Goal: Check status: Check status

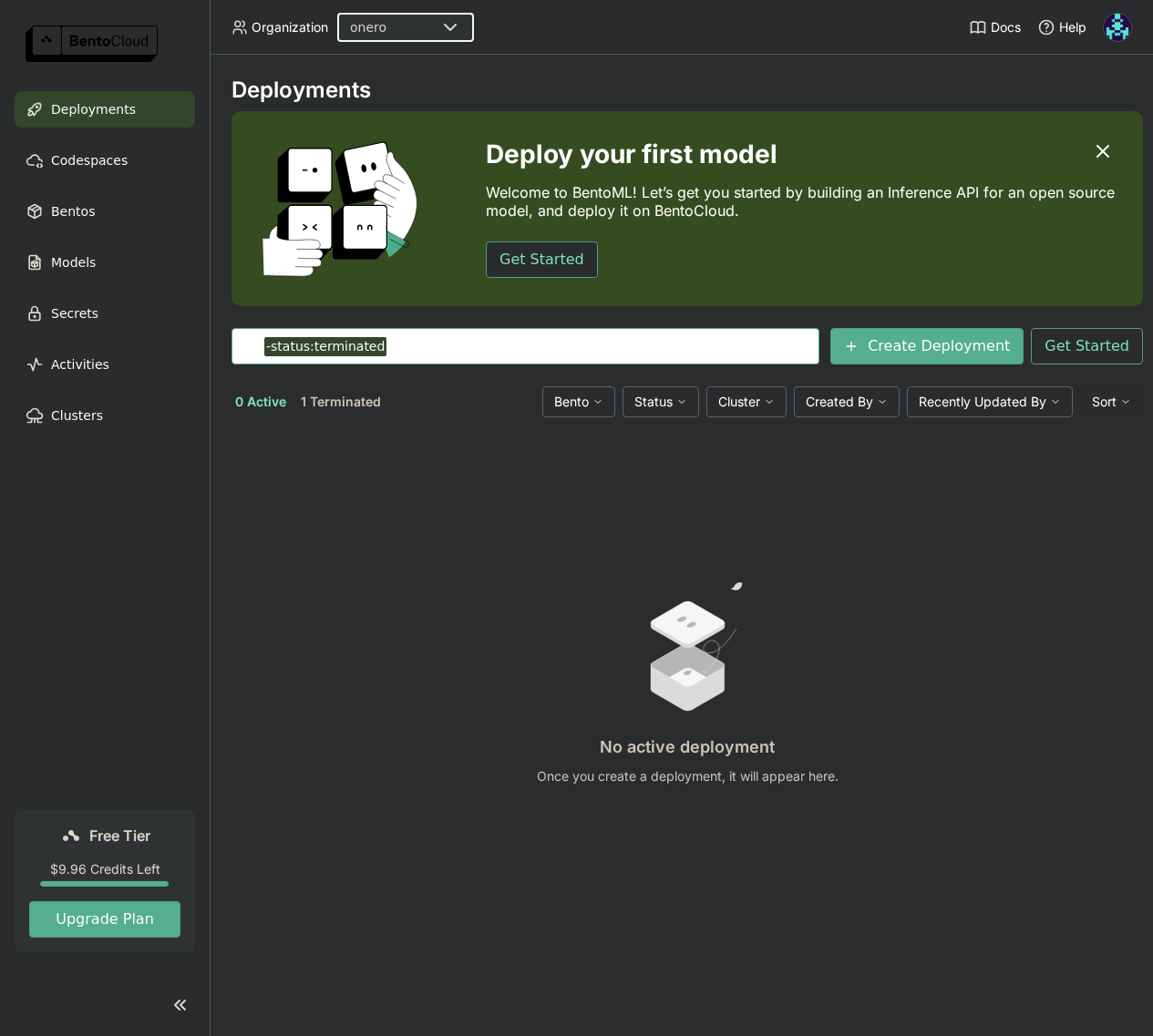
click at [350, 414] on div "0 Active 1 Terminated Bento Status Cluster Created By Recently Updated By Sort" at bounding box center [687, 402] width 912 height 31
click at [351, 404] on button "1 Terminated" at bounding box center [341, 402] width 88 height 24
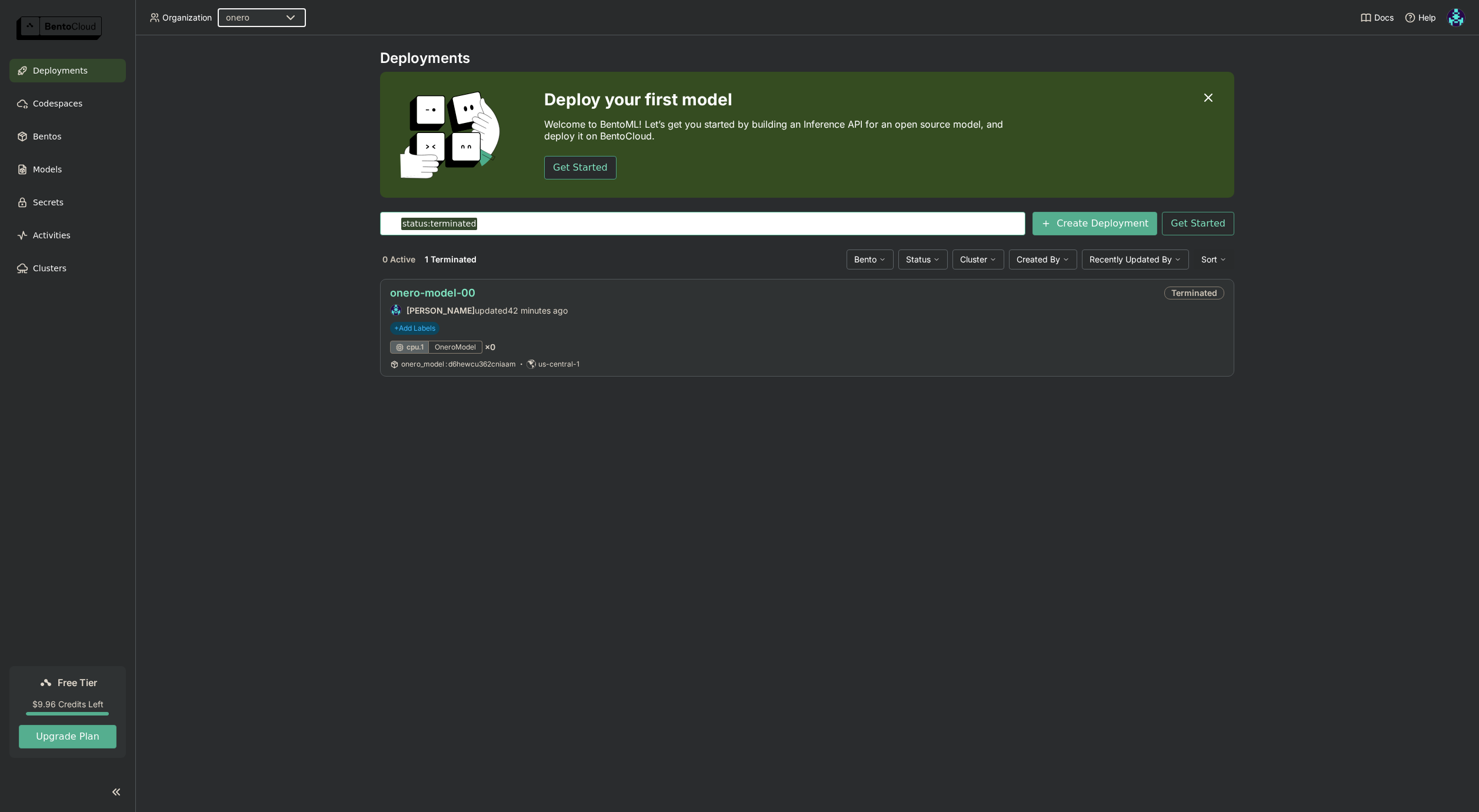
click at [440, 292] on link "onero-model-00" at bounding box center [433, 292] width 86 height 12
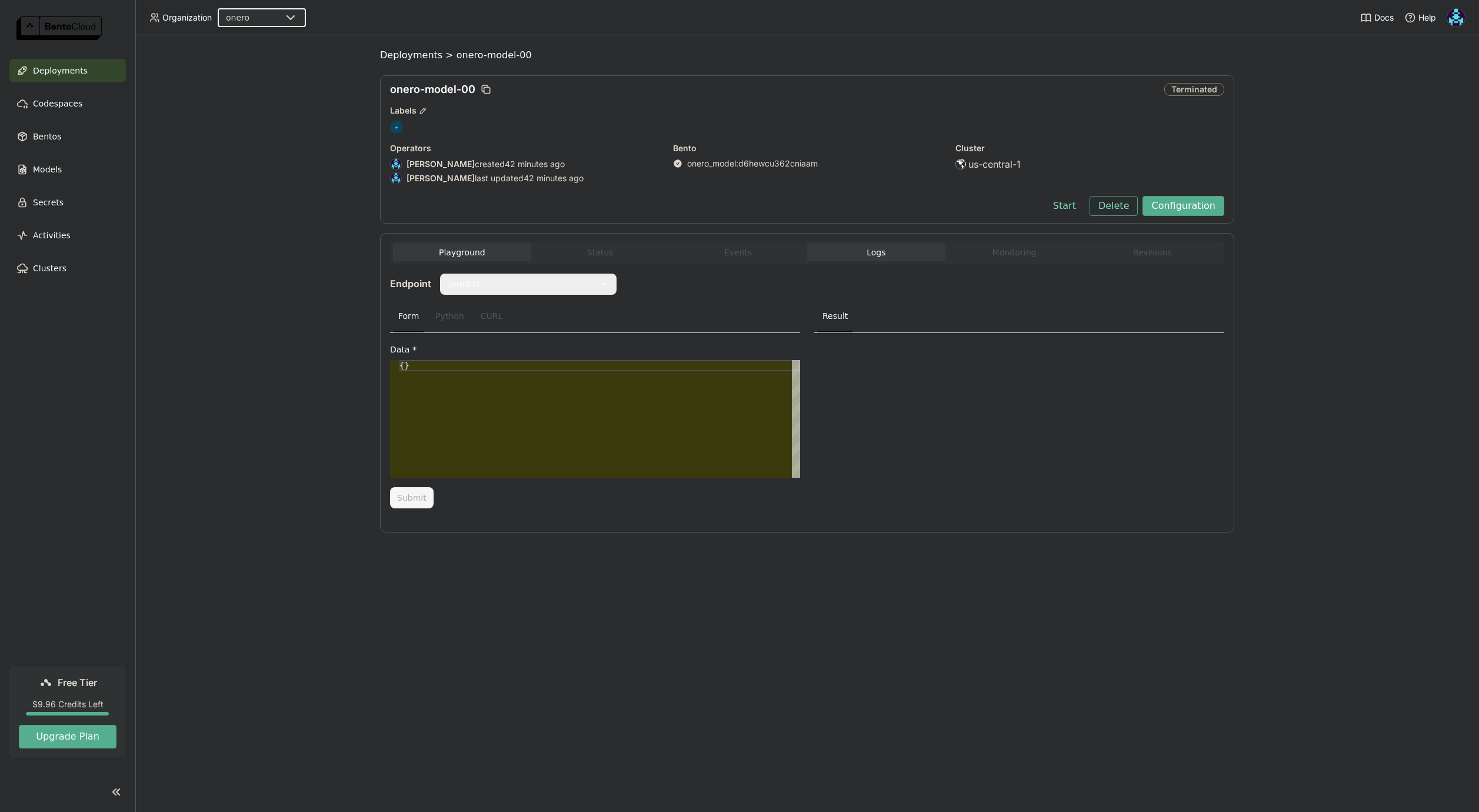
click at [750, 253] on span "Logs" at bounding box center [876, 253] width 19 height 11
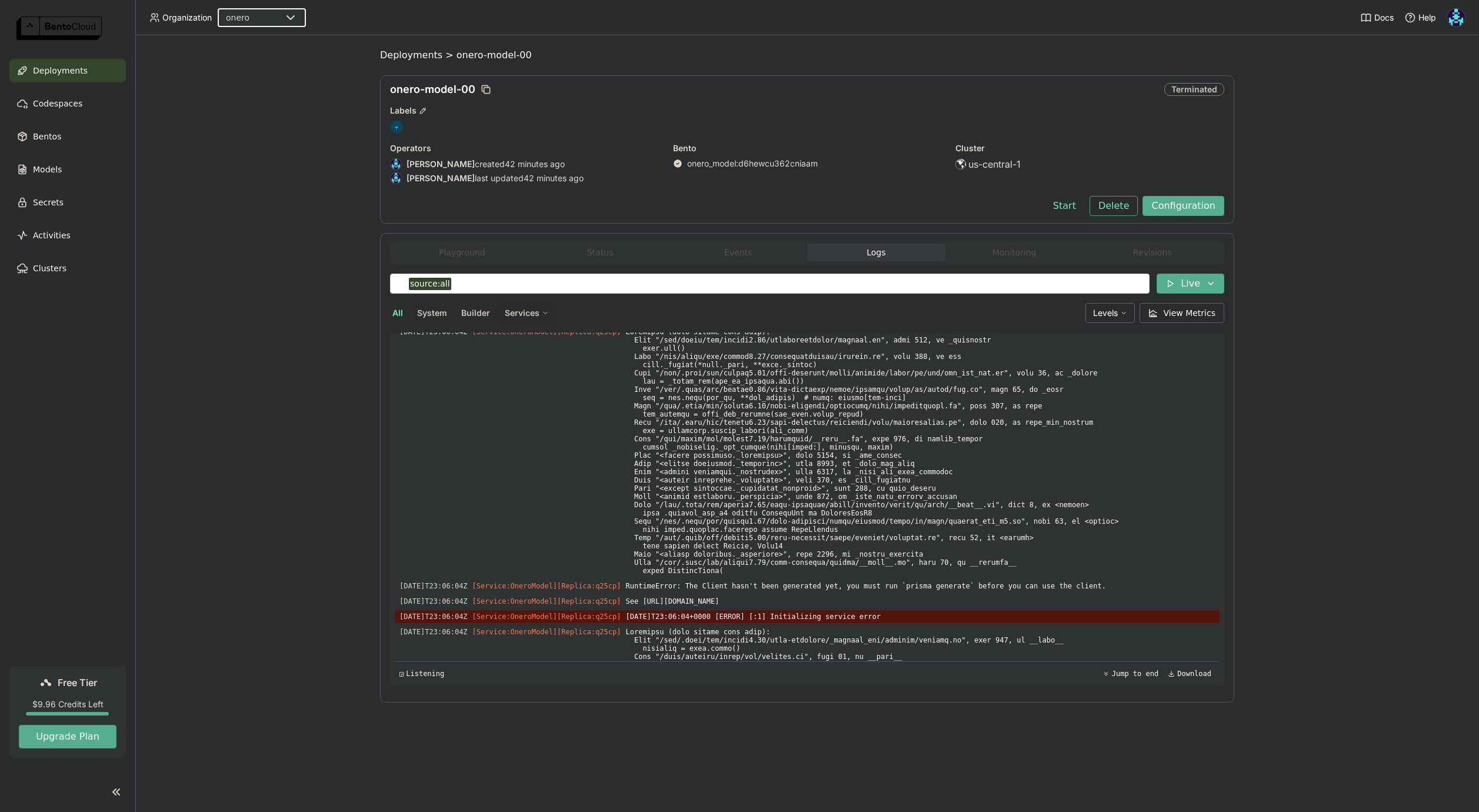
scroll to position [3842, 0]
